Goal: Task Accomplishment & Management: Manage account settings

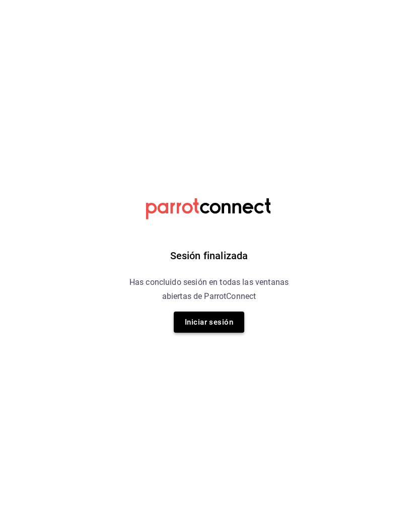
click at [222, 322] on button "Iniciar sesión" at bounding box center [209, 322] width 70 height 21
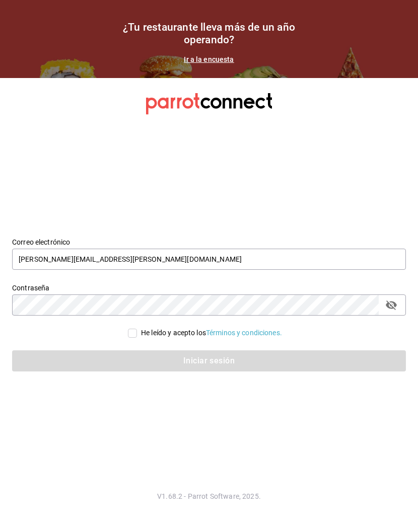
click at [122, 336] on div "He leído y acepto los Términos y condiciones." at bounding box center [209, 333] width 394 height 11
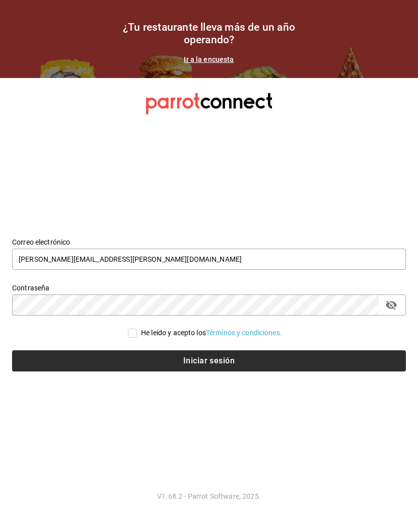
drag, startPoint x: 127, startPoint y: 335, endPoint x: 132, endPoint y: 350, distance: 15.8
click at [128, 335] on input "He leído y acepto los Términos y condiciones." at bounding box center [132, 333] width 9 height 9
checkbox input "true"
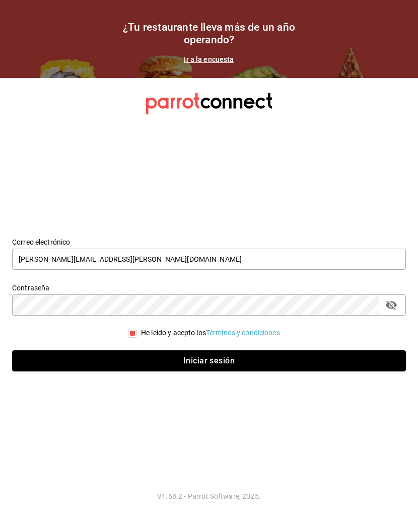
click at [149, 354] on button "Iniciar sesión" at bounding box center [209, 360] width 394 height 21
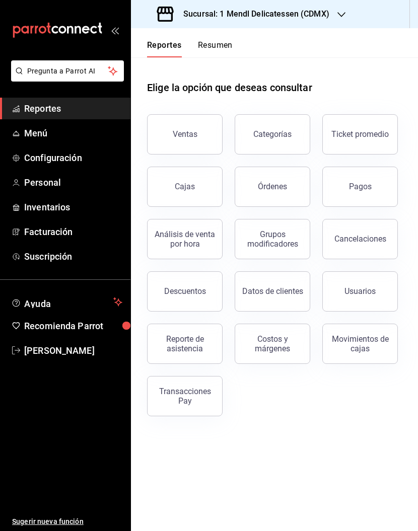
click at [384, 196] on button "Pagos" at bounding box center [360, 187] width 76 height 40
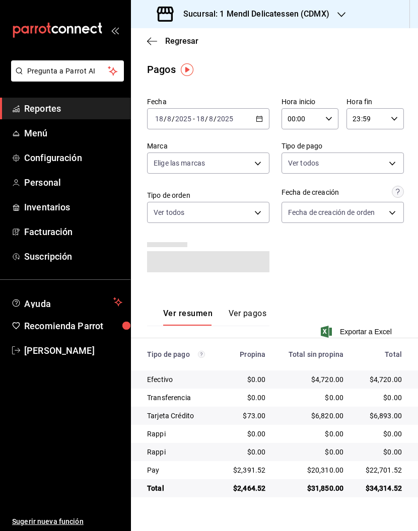
click at [244, 118] on div "[DATE] [DATE] - [DATE] [DATE]" at bounding box center [208, 118] width 122 height 21
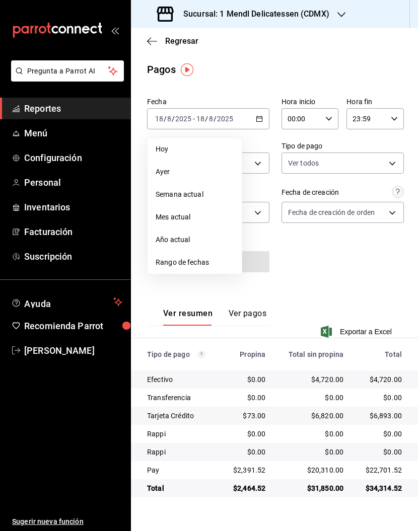
click at [164, 178] on li "Ayer" at bounding box center [194, 172] width 94 height 23
